Goal: Task Accomplishment & Management: Use online tool/utility

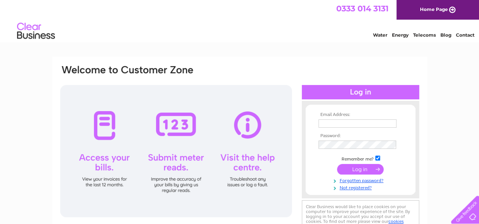
type input "[EMAIL_ADDRESS][DOMAIN_NAME]"
click at [359, 169] on input "submit" at bounding box center [360, 169] width 47 height 11
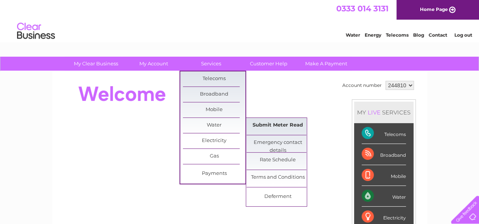
click at [254, 127] on link "Submit Meter Read" at bounding box center [277, 125] width 62 height 15
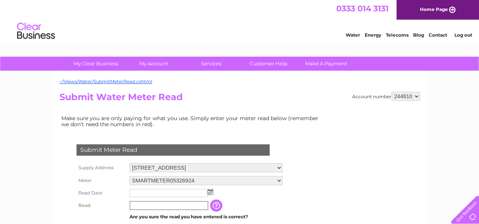
click at [186, 205] on input "text" at bounding box center [168, 205] width 79 height 9
type input "4040"
click at [211, 193] on img at bounding box center [210, 192] width 6 height 6
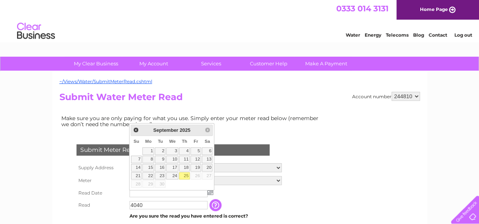
click at [186, 174] on link "25" at bounding box center [184, 177] width 11 height 8
type input "2025/09/25"
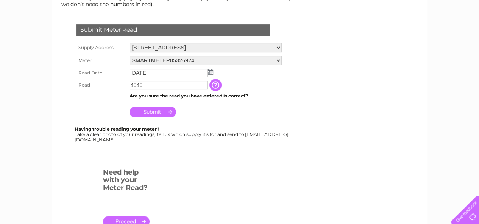
scroll to position [123, 0]
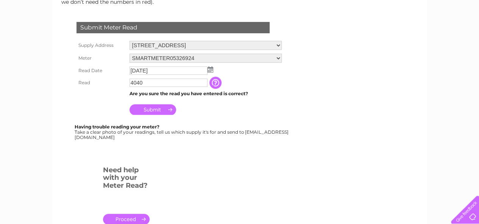
click at [155, 106] on input "Submit" at bounding box center [152, 109] width 47 height 11
